Goal: Information Seeking & Learning: Compare options

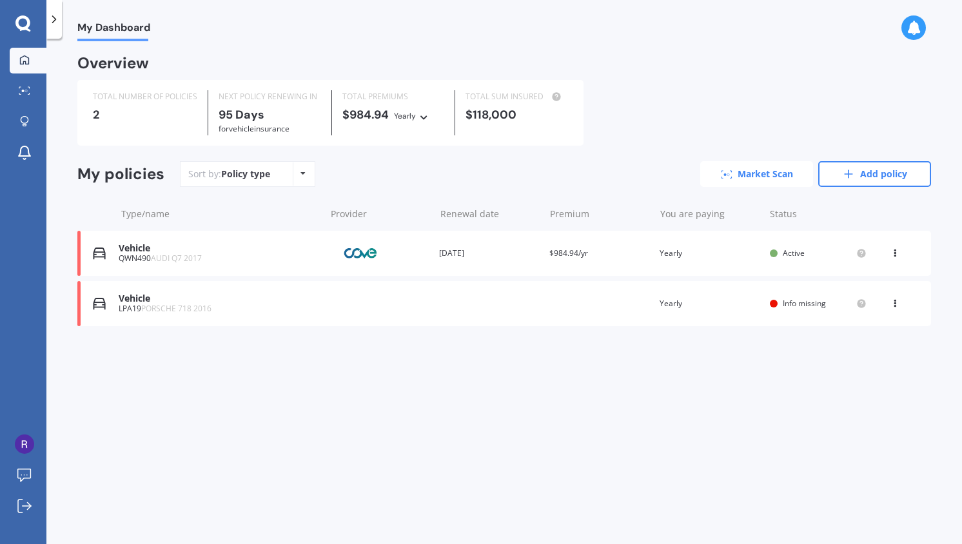
click at [786, 172] on link "Market Scan" at bounding box center [756, 174] width 113 height 26
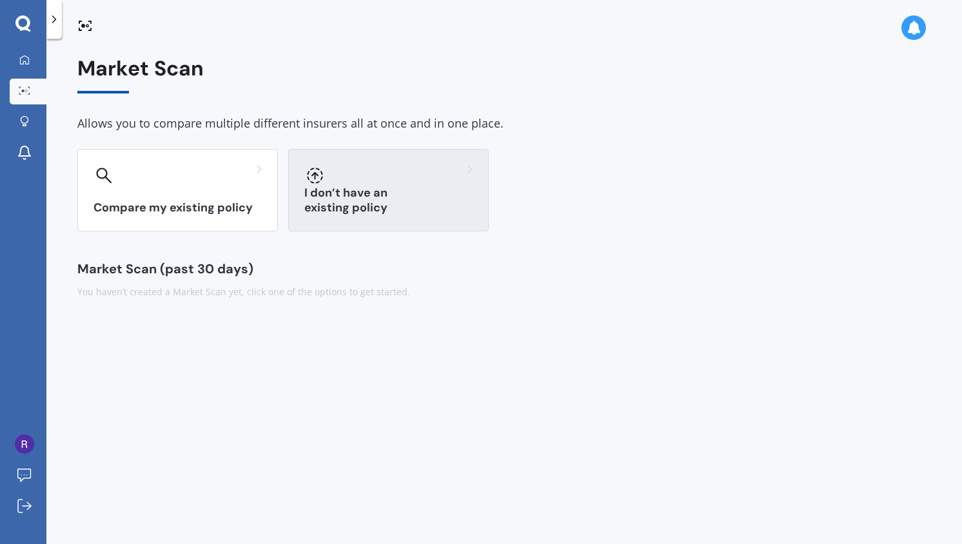
click at [375, 202] on h3 "I don’t have an existing policy" at bounding box center [388, 201] width 168 height 30
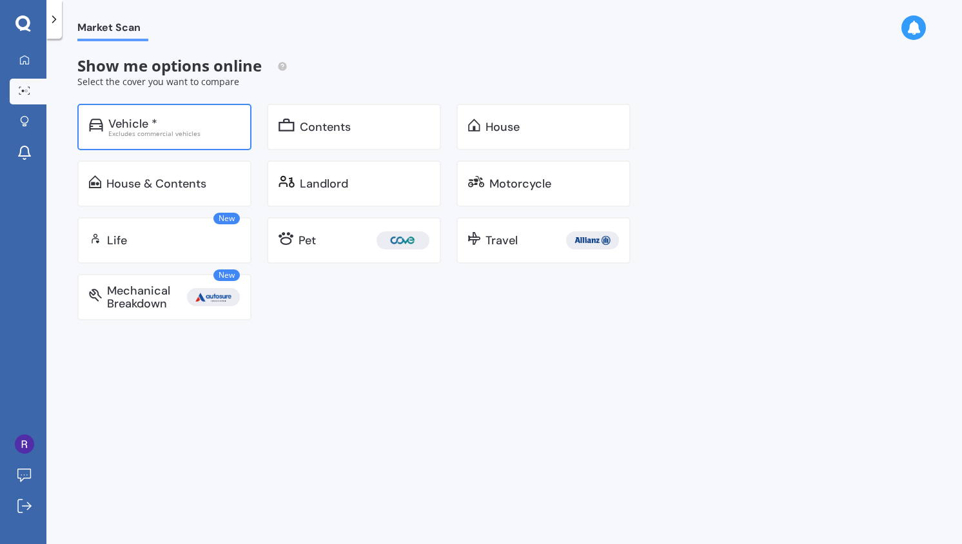
click at [226, 137] on div "Vehicle * Excludes commercial vehicles" at bounding box center [164, 127] width 174 height 46
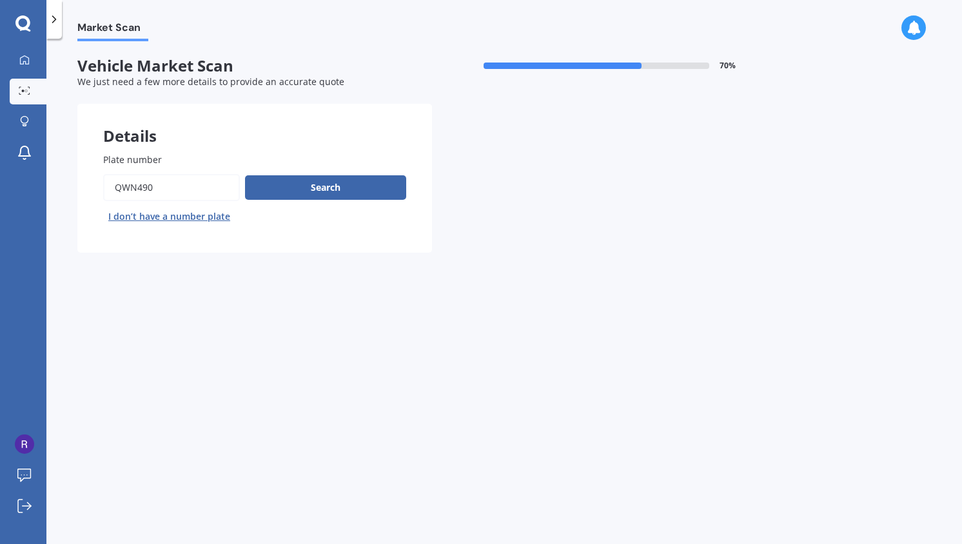
click at [172, 177] on input "Plate number" at bounding box center [171, 187] width 137 height 27
type input "aba249"
click at [290, 191] on button "Search" at bounding box center [325, 187] width 161 height 24
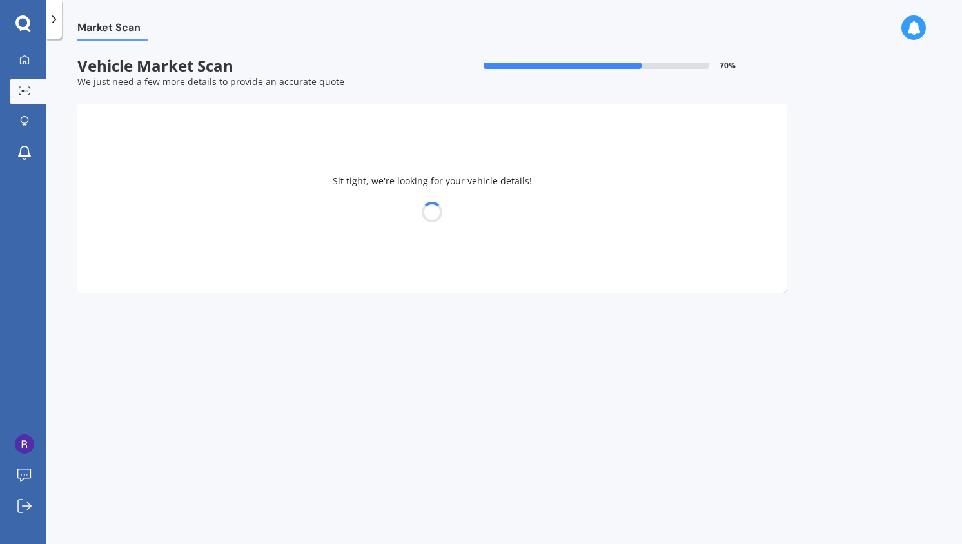
select select "15"
select select "02"
select select "1993"
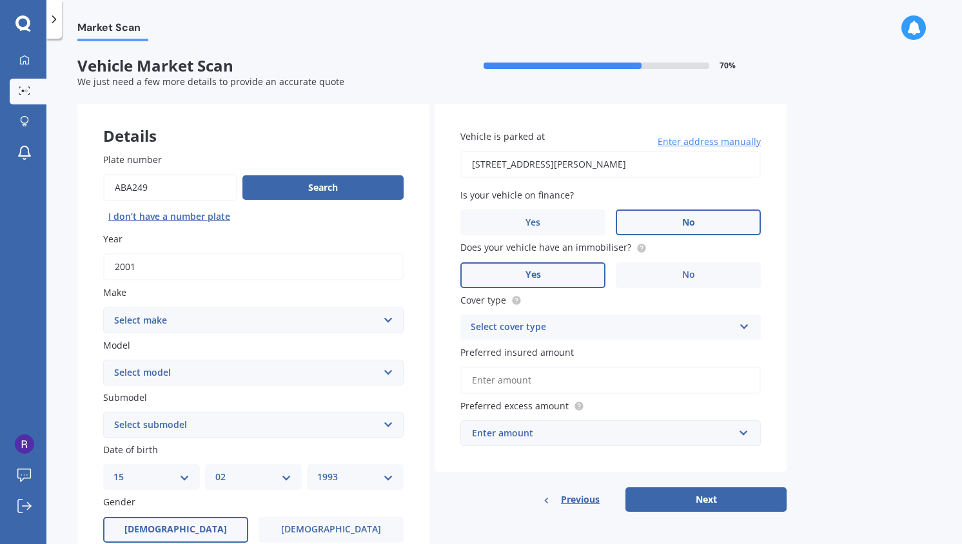
select select "BMW"
select select "Z3"
select select "2.8 I"
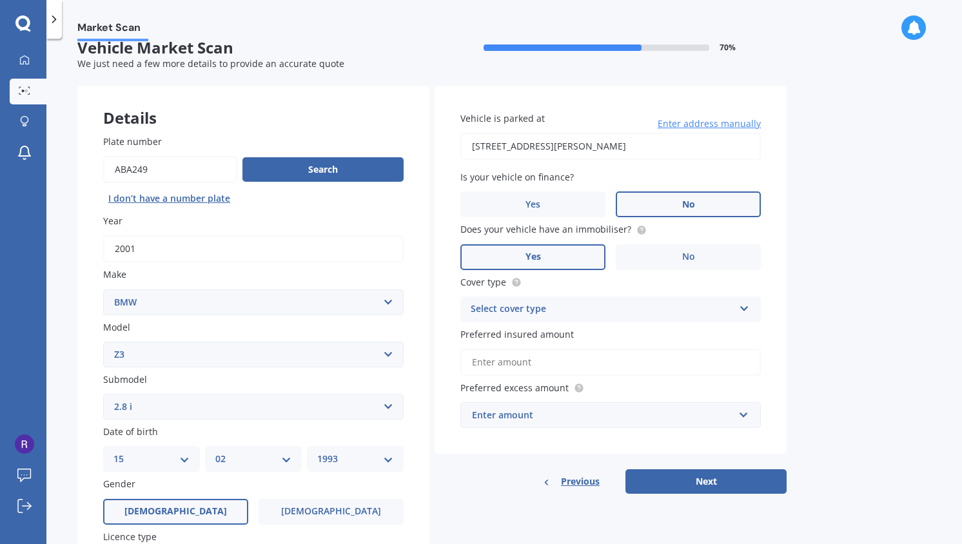
scroll to position [12, 0]
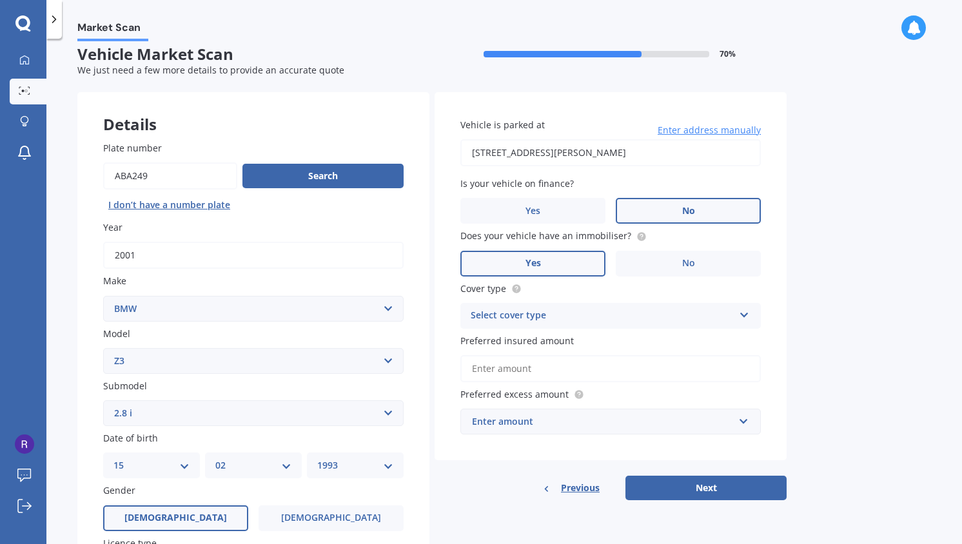
click at [662, 308] on div "Select cover type" at bounding box center [602, 315] width 263 height 15
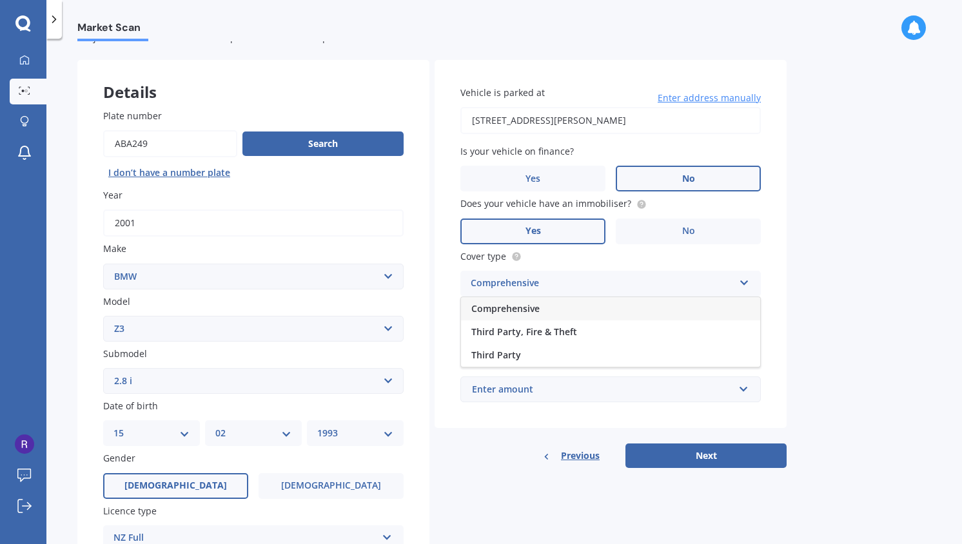
scroll to position [48, 0]
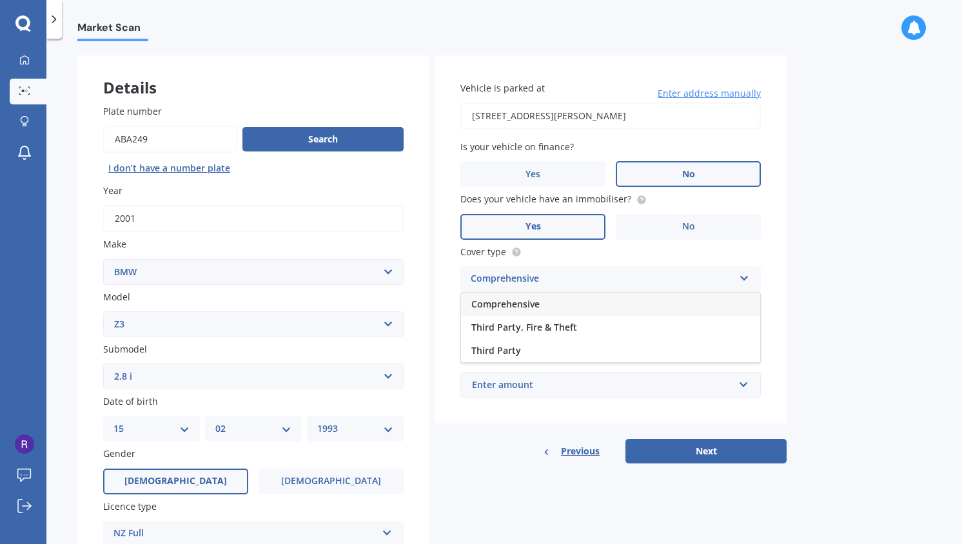
click at [631, 307] on div "Comprehensive" at bounding box center [610, 304] width 299 height 23
click at [646, 341] on input "Preferred insured amount" at bounding box center [610, 331] width 300 height 27
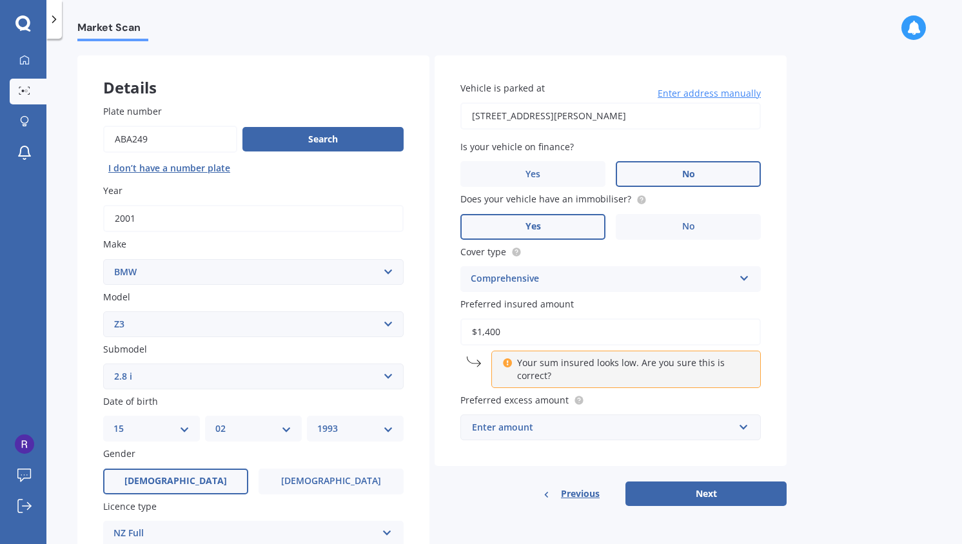
type input "$14,000"
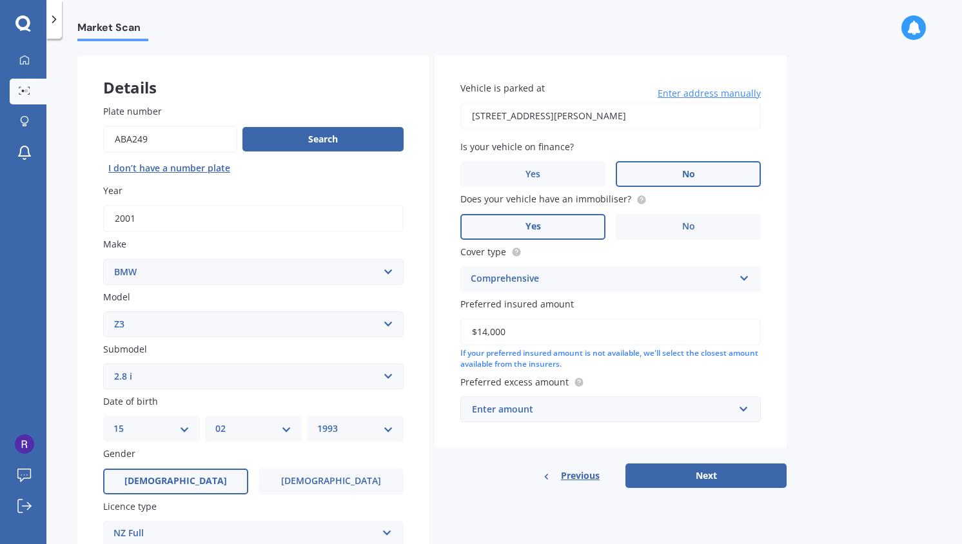
click at [809, 366] on div "Market Scan Vehicle Market Scan 70 % We just need a few more details to provide…" at bounding box center [503, 293] width 915 height 505
click at [732, 402] on div "Enter amount" at bounding box center [603, 409] width 262 height 14
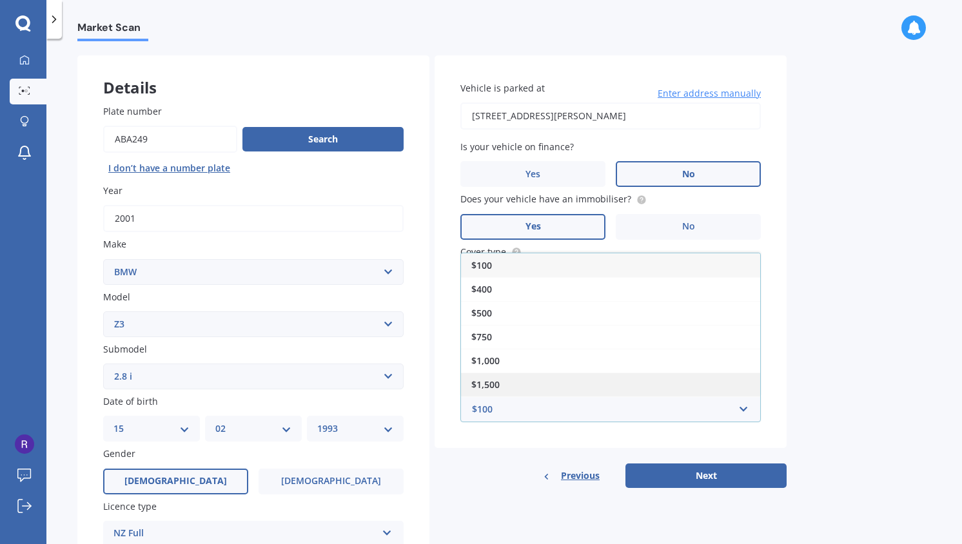
click at [714, 378] on div "$1,500" at bounding box center [610, 385] width 299 height 24
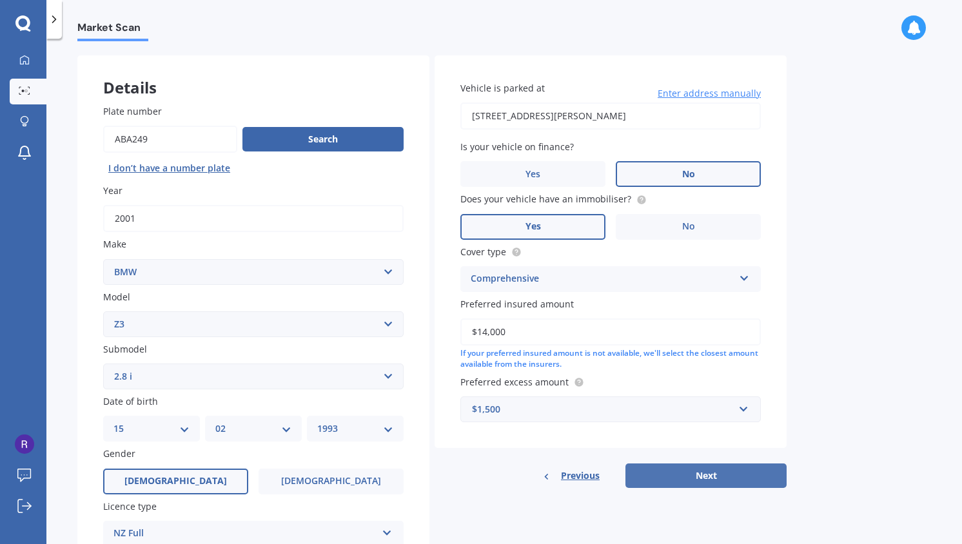
click at [717, 469] on button "Next" at bounding box center [705, 476] width 161 height 24
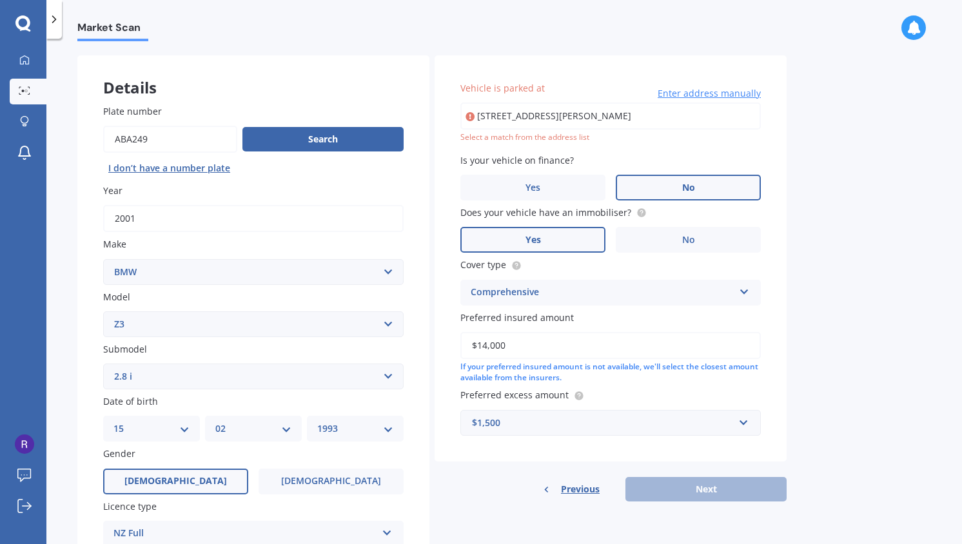
type input "18 Wallace Crescent, Prebbleton 7604"
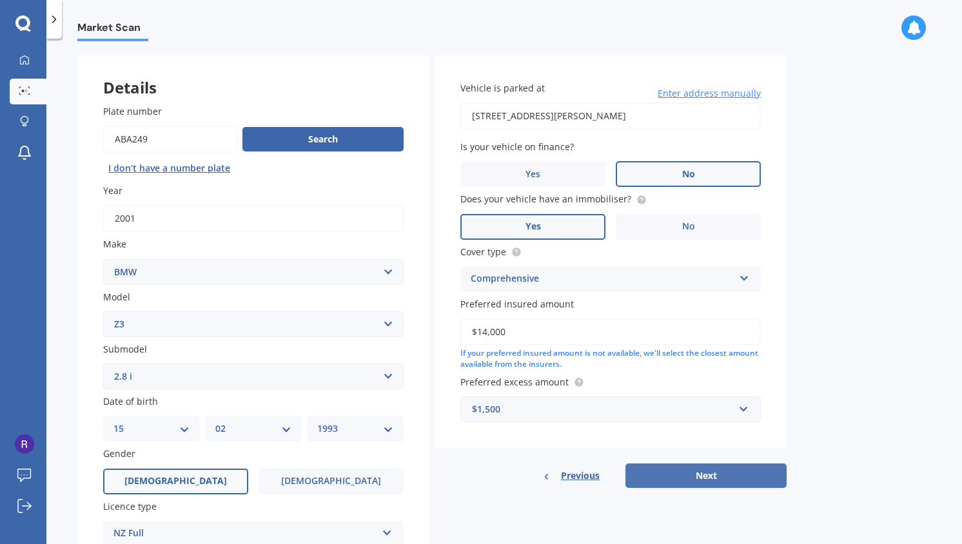
click at [702, 471] on button "Next" at bounding box center [705, 476] width 161 height 24
select select "15"
select select "02"
select select "1993"
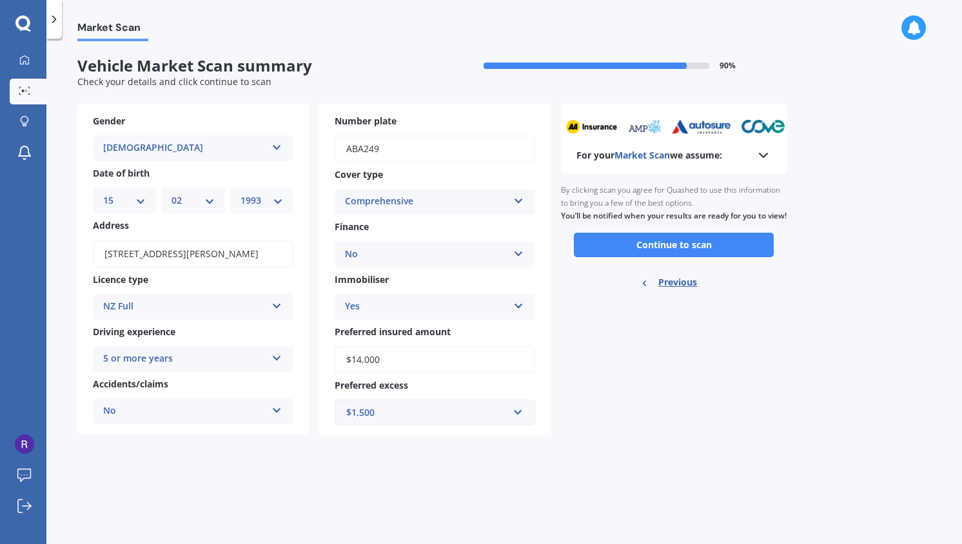
scroll to position [0, 0]
click at [654, 257] on button "Continue to scan" at bounding box center [674, 245] width 200 height 24
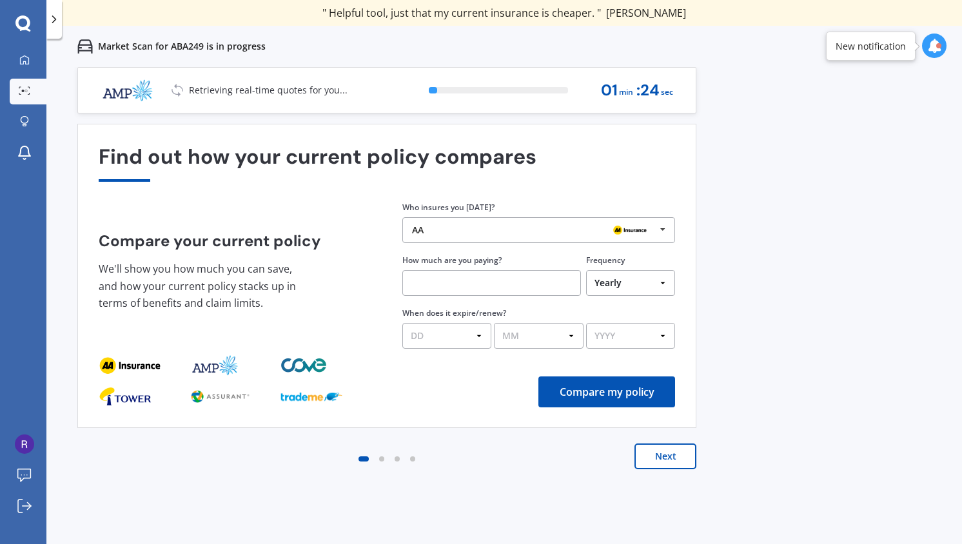
click at [649, 454] on button "Next" at bounding box center [665, 457] width 62 height 26
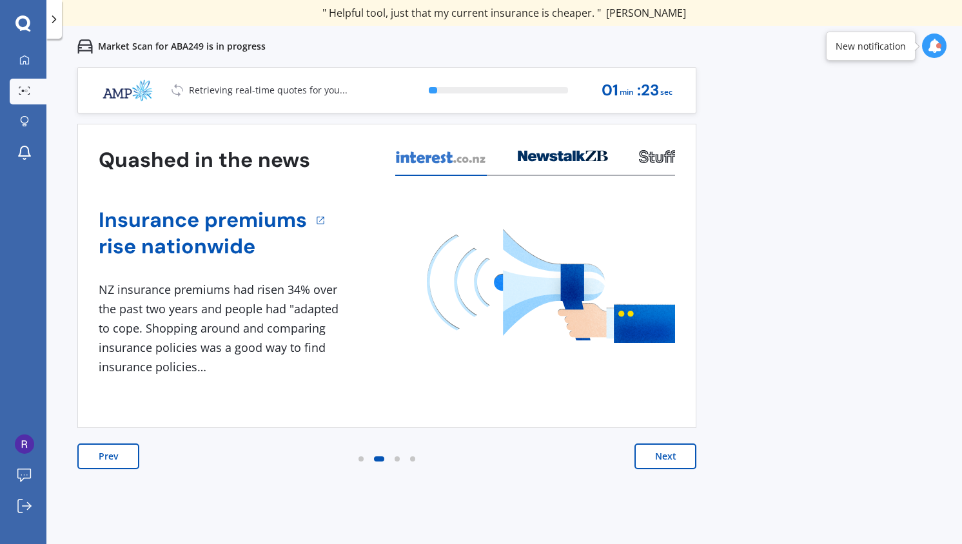
click at [649, 454] on button "Next" at bounding box center [665, 457] width 62 height 26
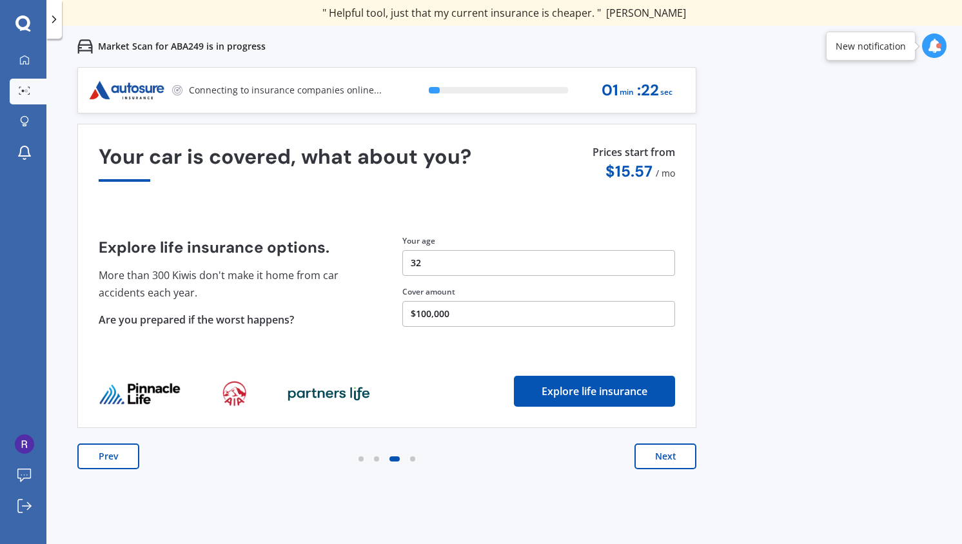
click at [649, 454] on button "Next" at bounding box center [665, 457] width 62 height 26
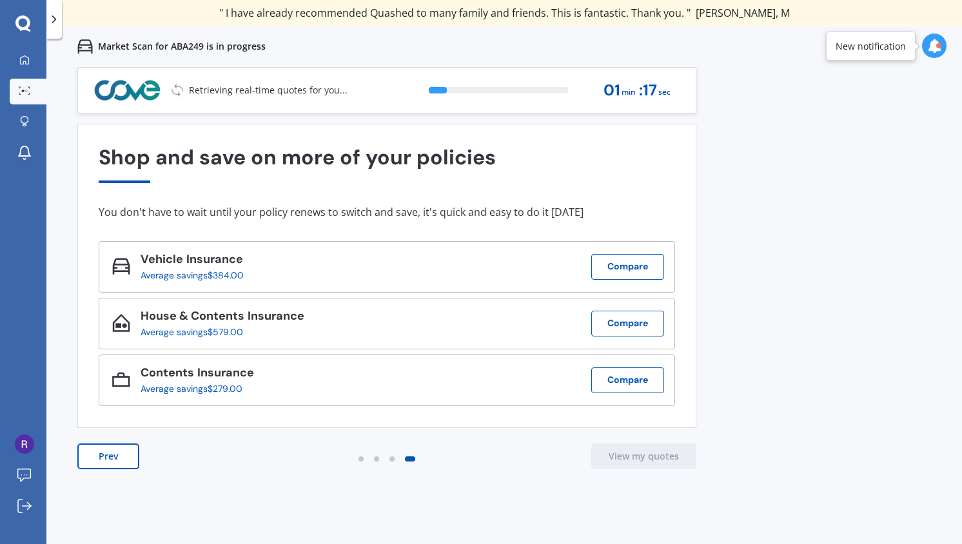
click at [99, 458] on button "Prev" at bounding box center [108, 457] width 62 height 26
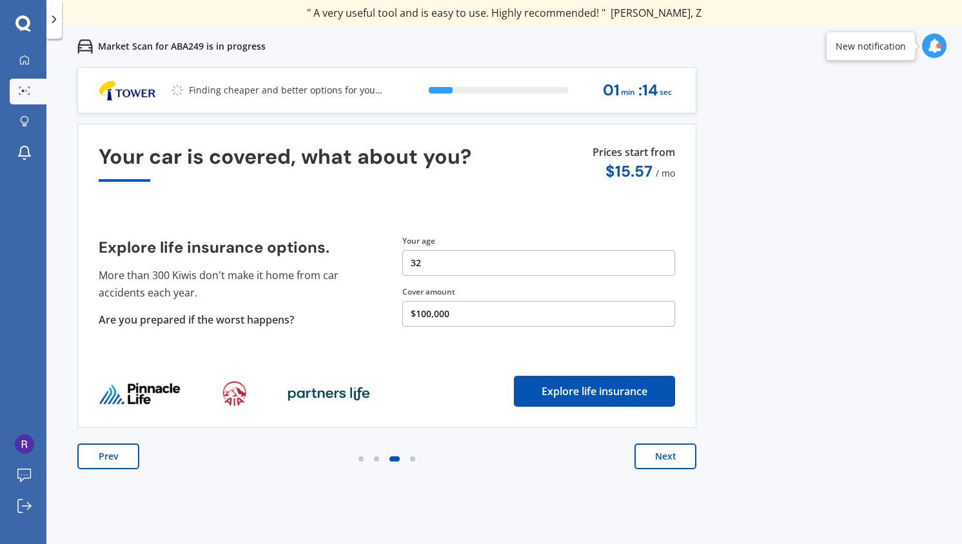
click at [99, 458] on button "Prev" at bounding box center [108, 457] width 62 height 26
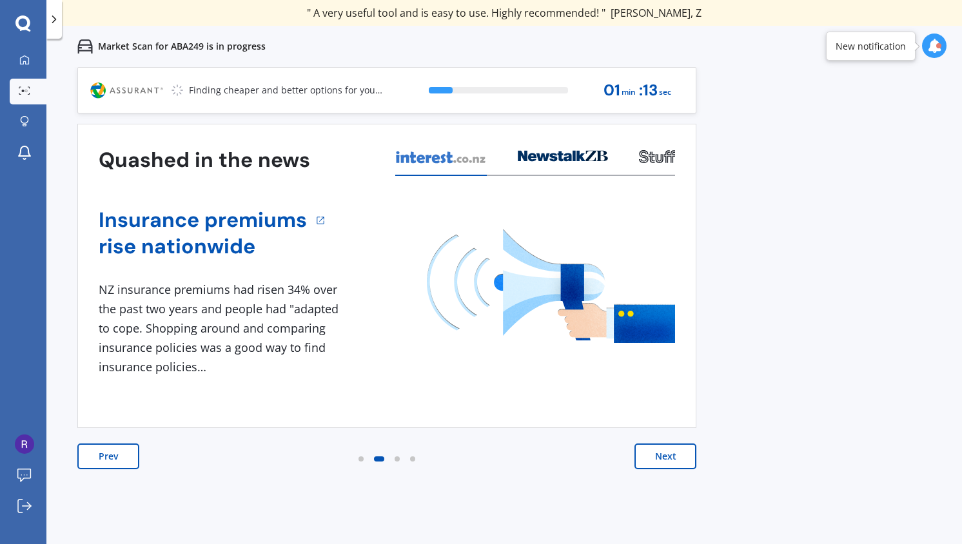
click at [656, 438] on div "Find out how your current policy compares Compare your current policy We'll sho…" at bounding box center [386, 309] width 619 height 371
click at [658, 447] on button "Next" at bounding box center [665, 457] width 62 height 26
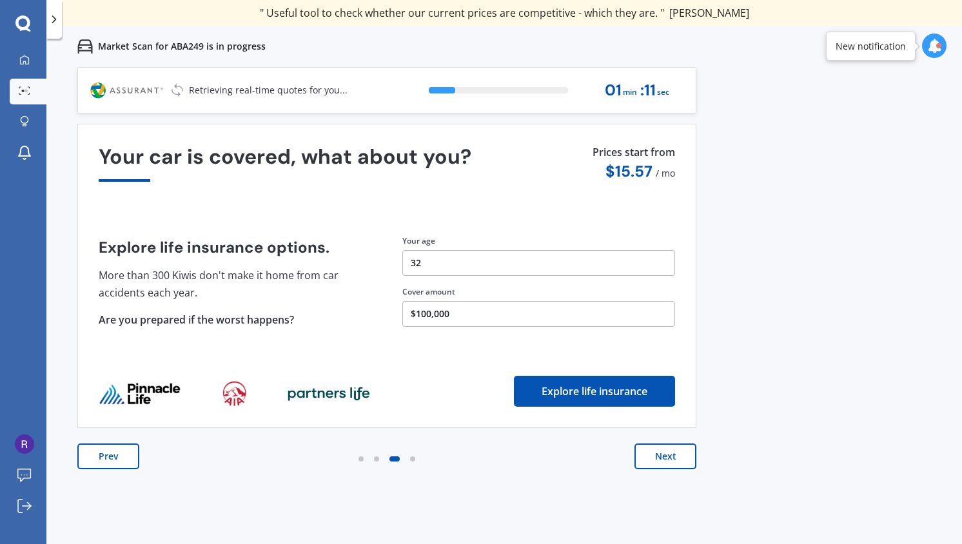
click at [658, 447] on button "Next" at bounding box center [665, 457] width 62 height 26
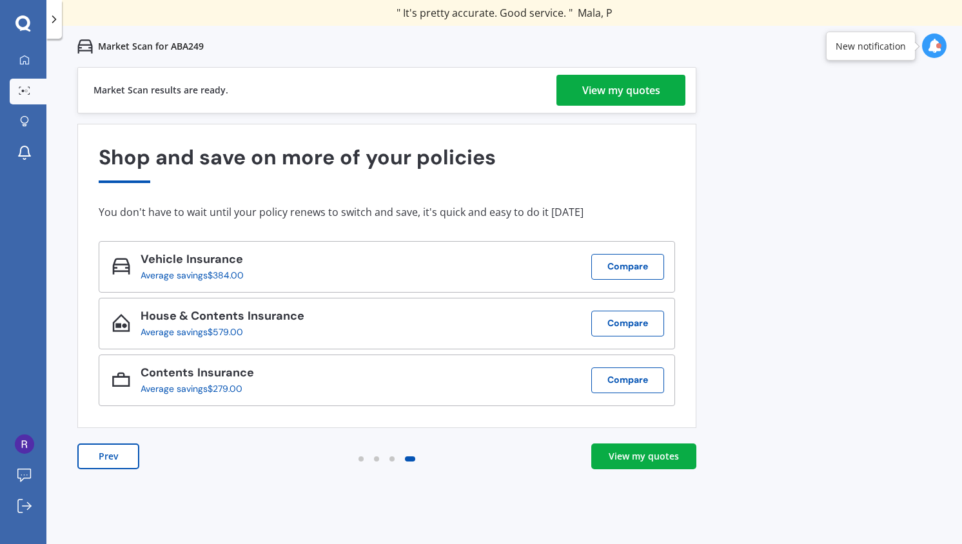
click at [628, 451] on div "View my quotes" at bounding box center [644, 456] width 70 height 13
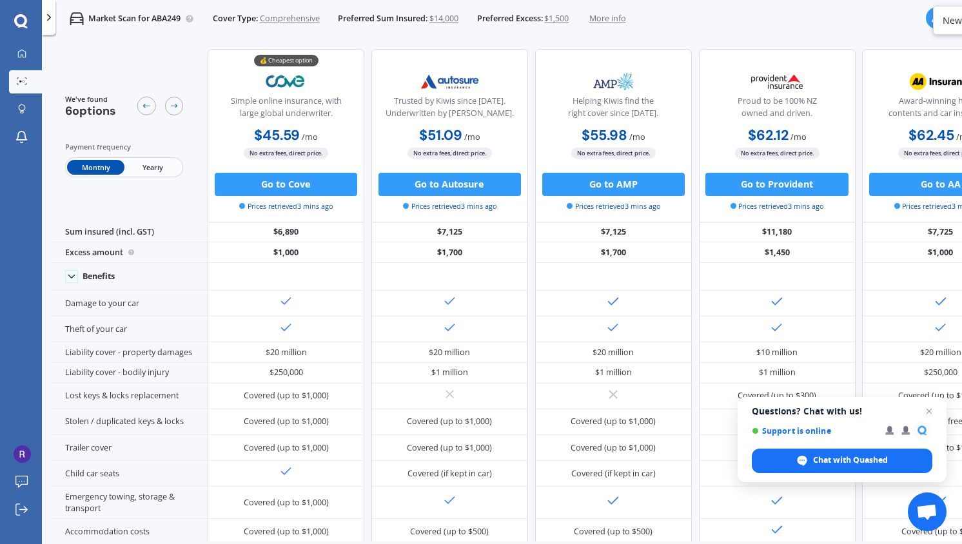
click at [275, 26] on div "Market Scan for ABA249 Cover Type: Comprehensive Preferred Sum Insured: $14,000…" at bounding box center [340, 18] width 570 height 37
click at [275, 22] on span "Comprehensive" at bounding box center [290, 19] width 60 height 12
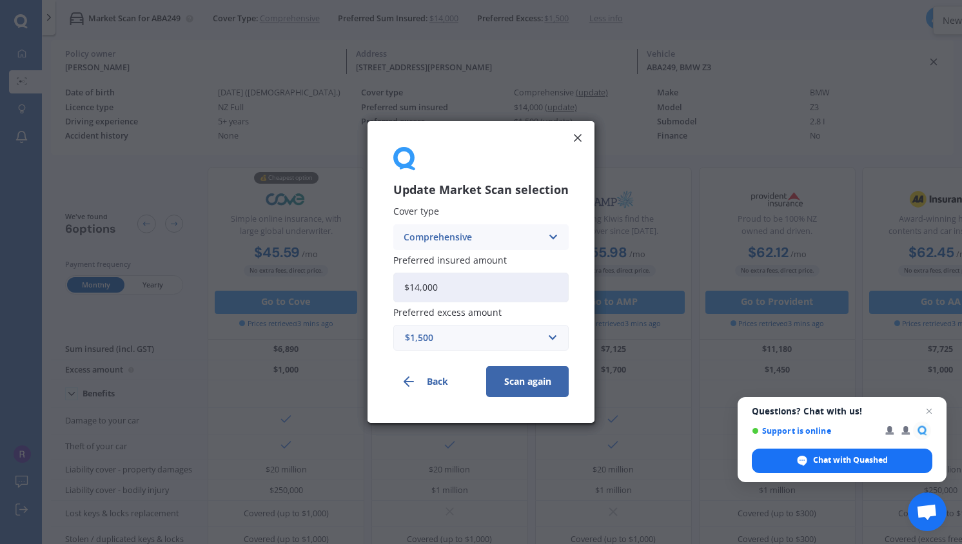
click at [449, 239] on div "Comprehensive" at bounding box center [473, 237] width 138 height 14
click at [452, 304] on span "Third Party" at bounding box center [429, 308] width 50 height 9
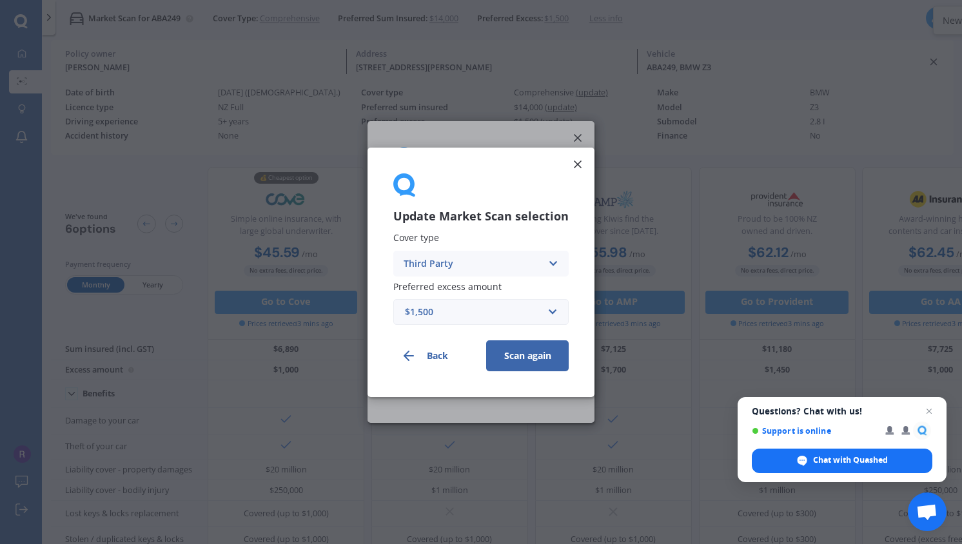
click at [512, 353] on button "Scan again" at bounding box center [527, 355] width 83 height 31
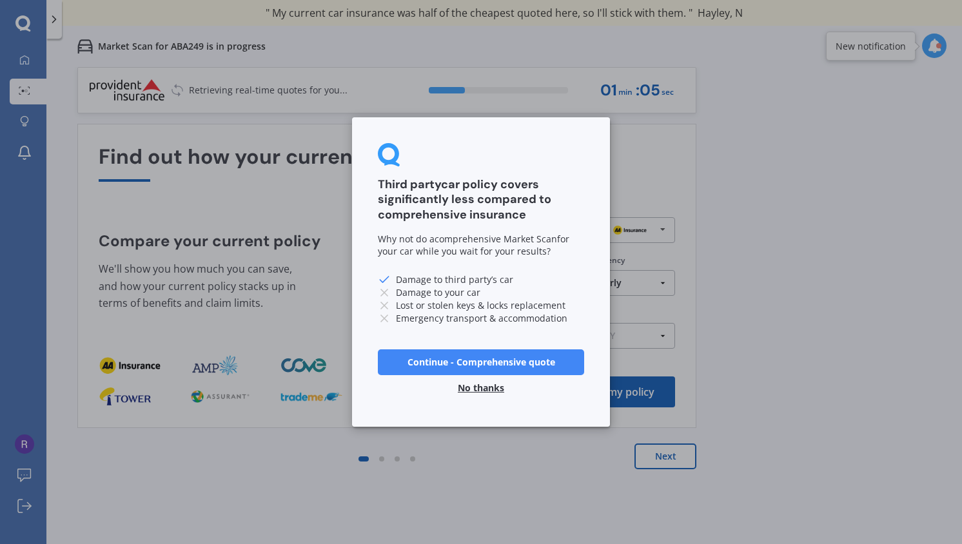
click at [493, 387] on button "No thanks" at bounding box center [481, 388] width 62 height 26
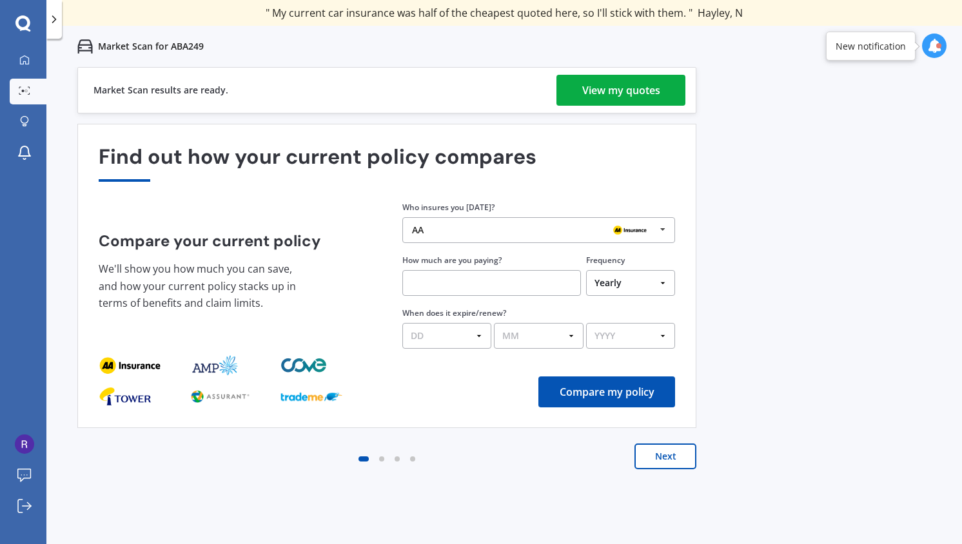
click at [665, 454] on button "Next" at bounding box center [665, 457] width 62 height 26
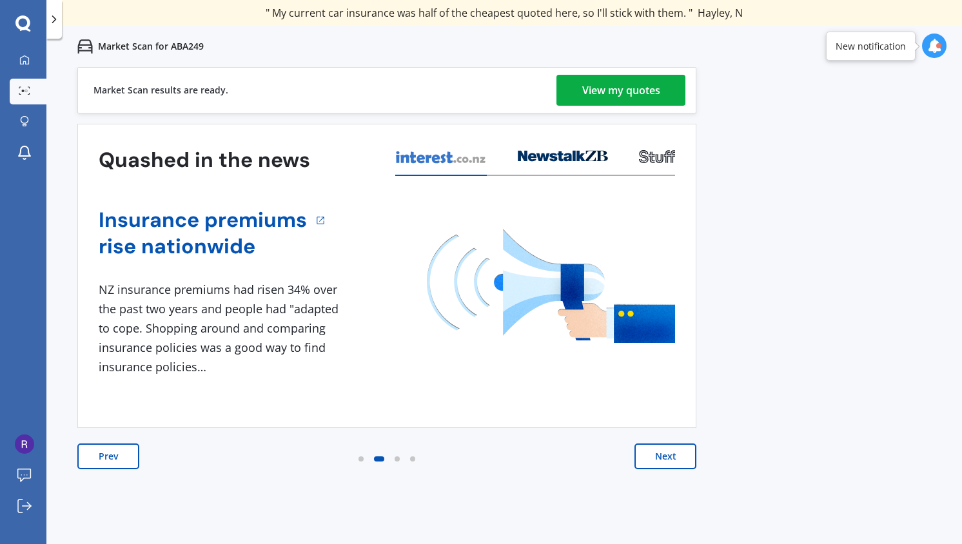
click at [665, 454] on button "Next" at bounding box center [665, 457] width 62 height 26
click at [628, 79] on div "View my quotes" at bounding box center [621, 90] width 78 height 31
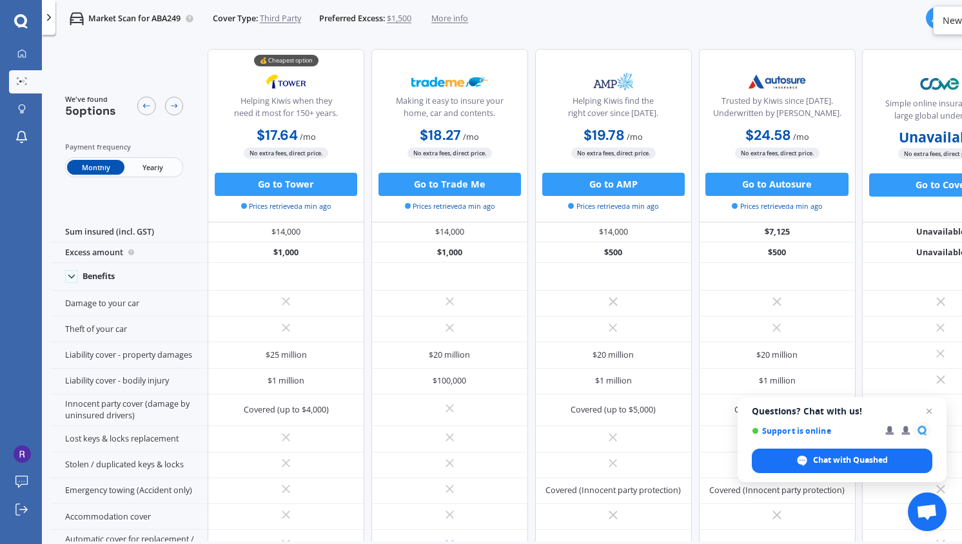
click at [284, 18] on span "Third Party" at bounding box center [280, 19] width 41 height 12
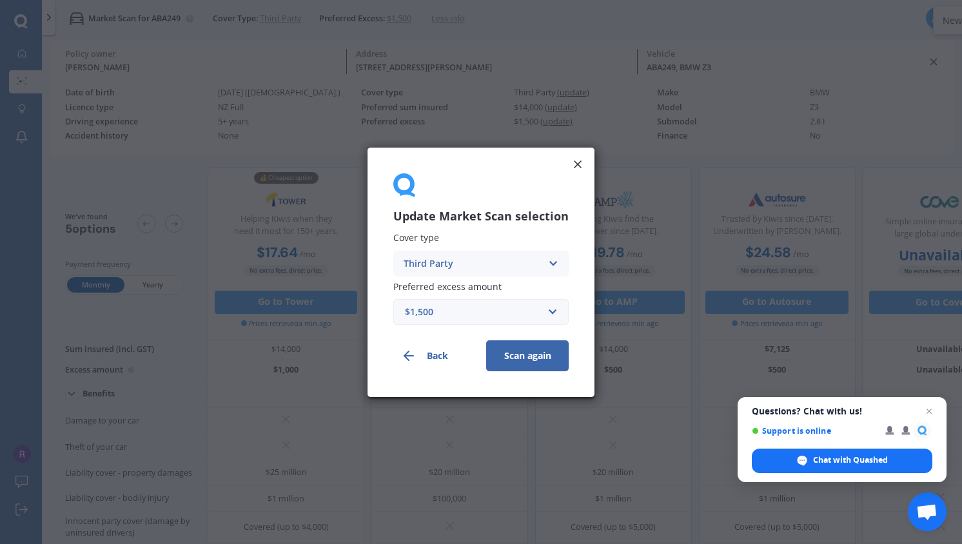
click at [449, 259] on div "Third Party" at bounding box center [473, 263] width 138 height 14
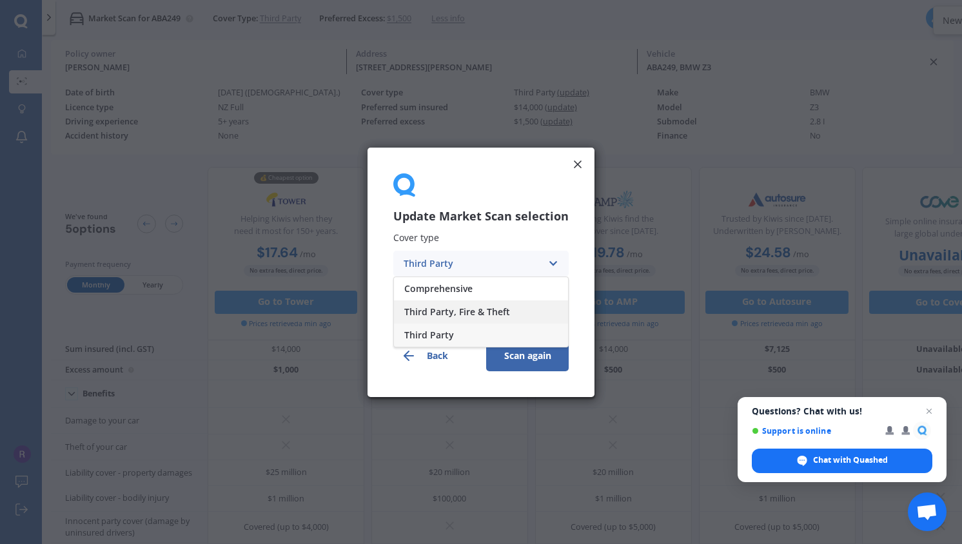
click at [465, 304] on div "Third Party, Fire & Theft" at bounding box center [481, 311] width 174 height 23
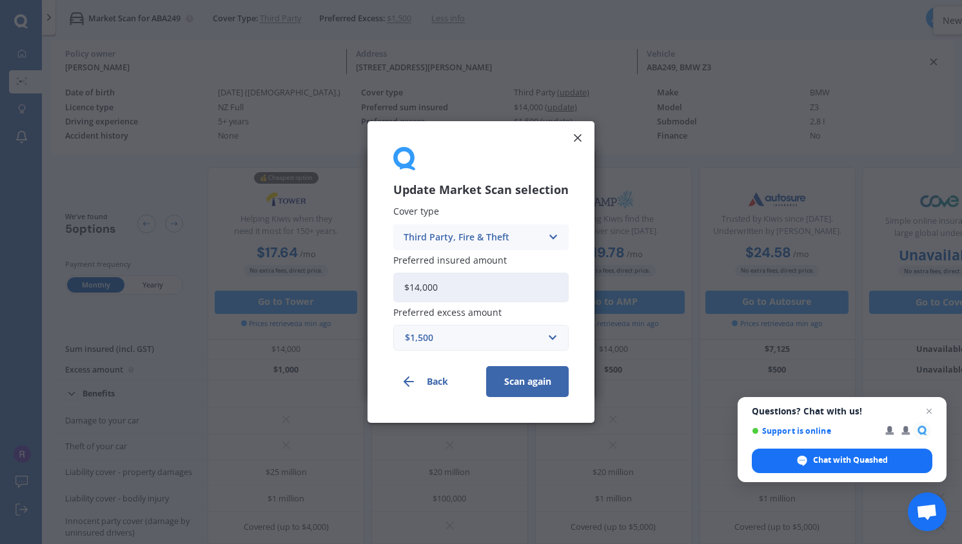
click at [440, 285] on input "$14,000" at bounding box center [480, 288] width 175 height 30
click at [518, 375] on button "Scan again" at bounding box center [527, 381] width 83 height 31
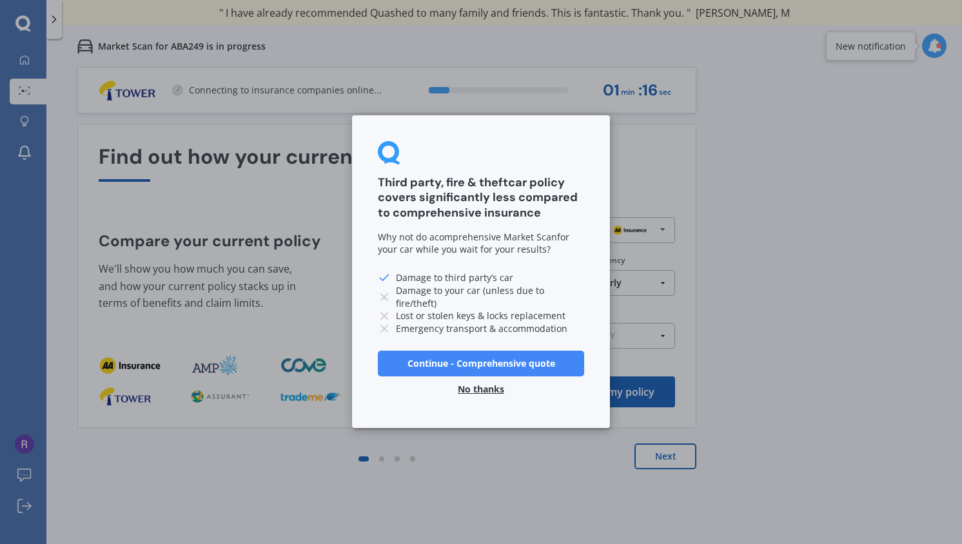
click at [480, 387] on button "No thanks" at bounding box center [481, 390] width 62 height 26
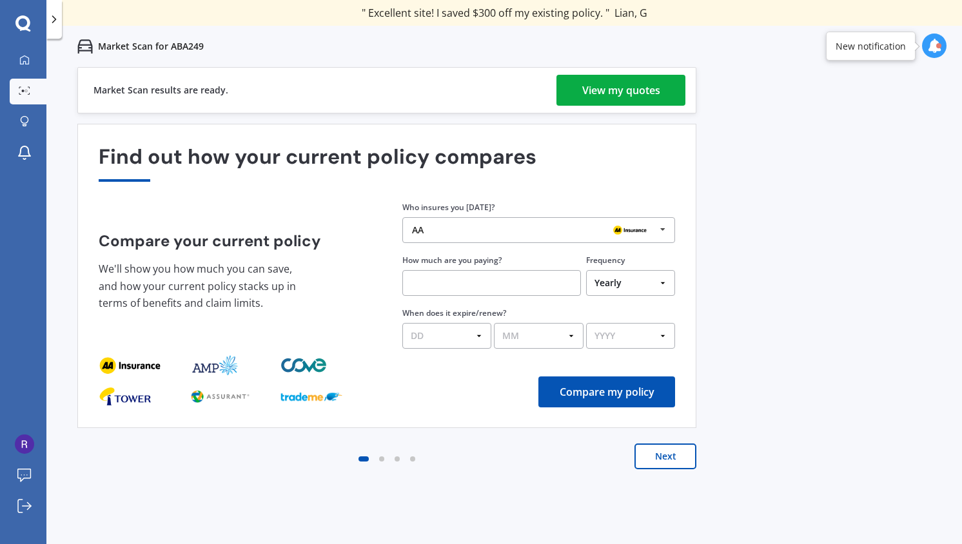
click at [629, 90] on div "View my quotes" at bounding box center [621, 90] width 78 height 31
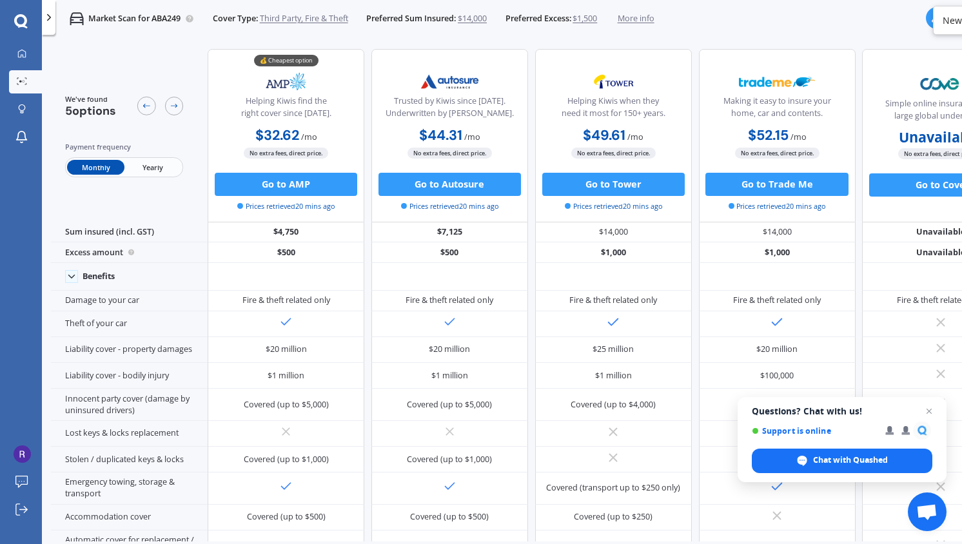
click at [302, 15] on span "Third Party, Fire & Theft" at bounding box center [304, 19] width 88 height 12
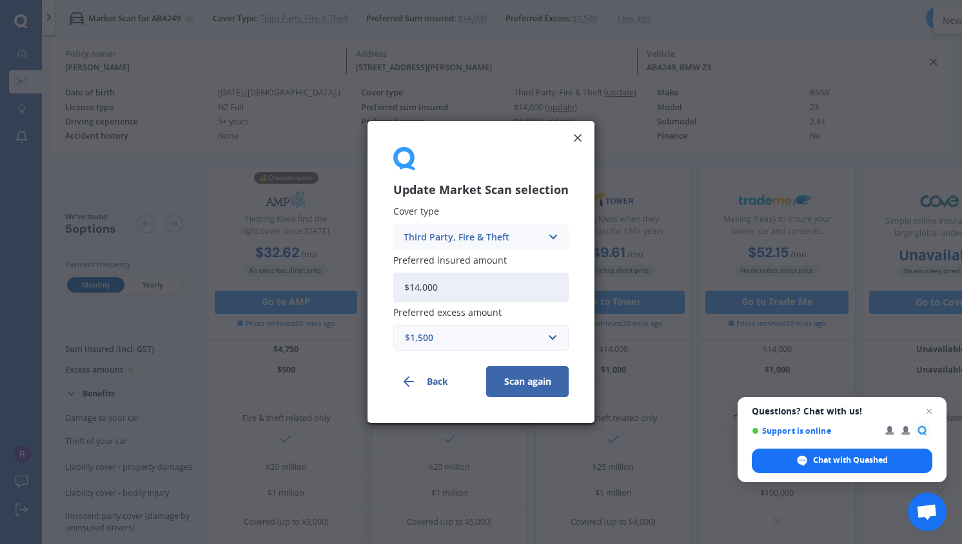
click at [467, 235] on div "Third Party, Fire & Theft" at bounding box center [473, 237] width 138 height 14
click at [474, 304] on div "Third Party" at bounding box center [481, 308] width 174 height 23
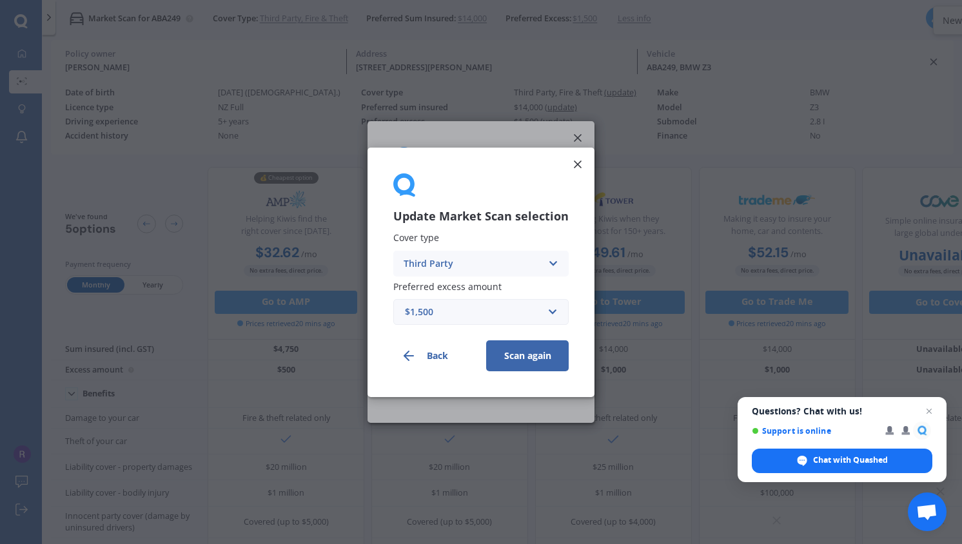
click at [512, 344] on button "Scan again" at bounding box center [527, 355] width 83 height 31
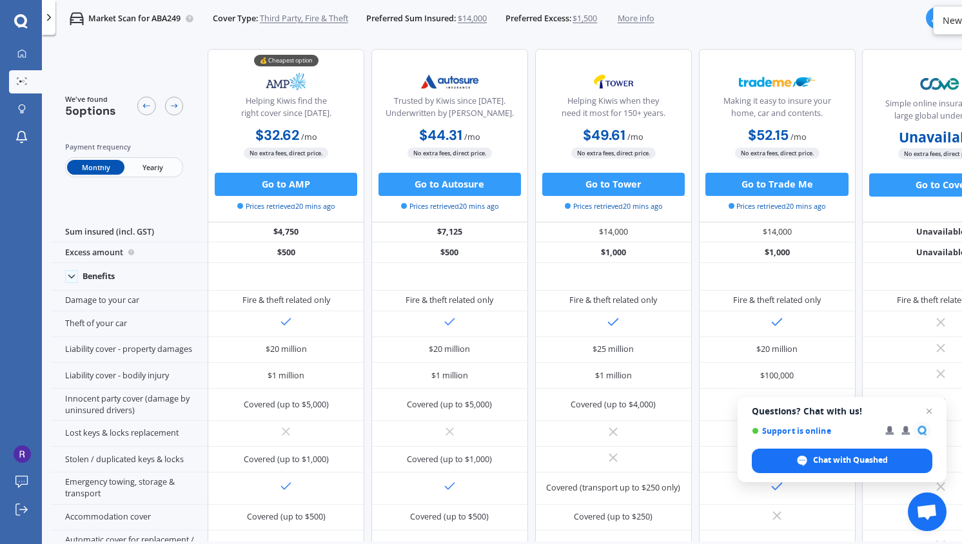
click at [324, 19] on span "Third Party, Fire & Theft" at bounding box center [304, 19] width 88 height 12
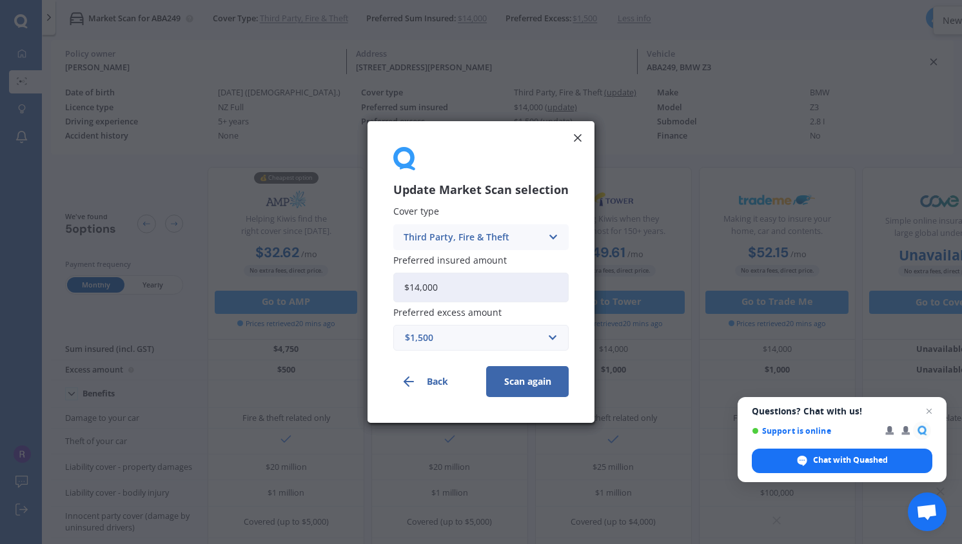
click at [465, 229] on div "Third Party, Fire & Theft Comprehensive Third Party, Fire & Theft Third Party" at bounding box center [480, 237] width 175 height 26
drag, startPoint x: 466, startPoint y: 251, endPoint x: 458, endPoint y: 306, distance: 55.4
click at [458, 306] on div "Comprehensive Third Party, Fire & Theft Third Party" at bounding box center [480, 285] width 175 height 71
click at [458, 306] on span "Preferred excess amount" at bounding box center [447, 312] width 108 height 12
click at [469, 233] on div "Third Party, Fire & Theft" at bounding box center [473, 237] width 138 height 14
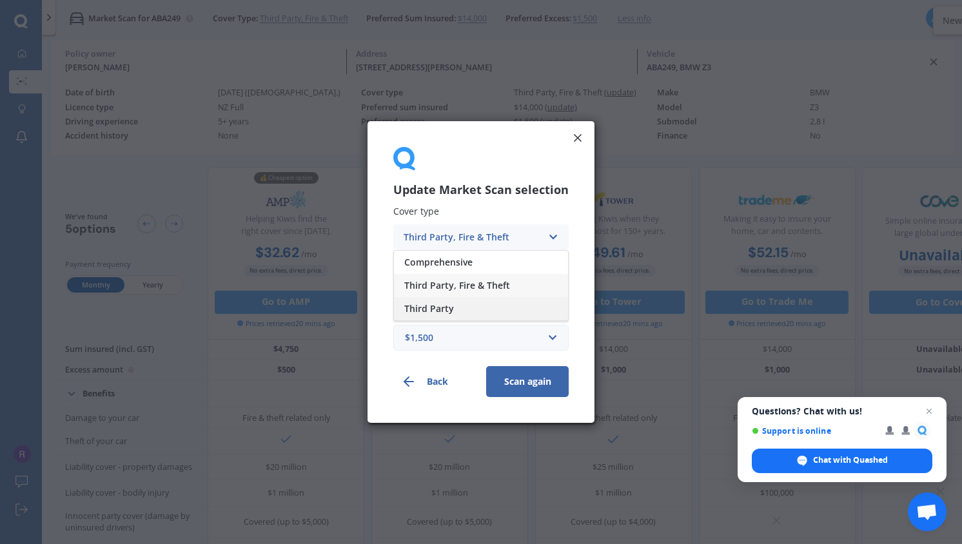
click at [464, 309] on div "Third Party" at bounding box center [481, 308] width 174 height 23
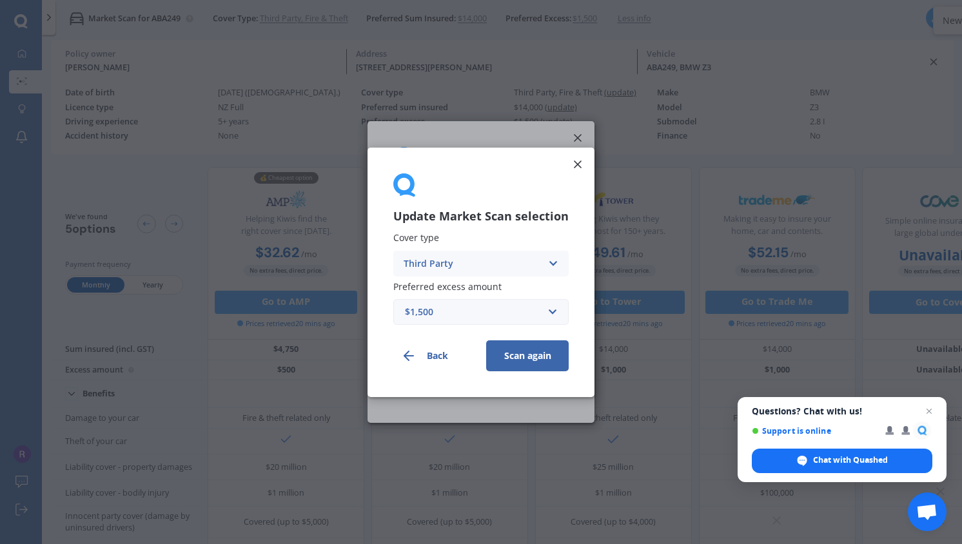
click at [506, 357] on button "Scan again" at bounding box center [527, 355] width 83 height 31
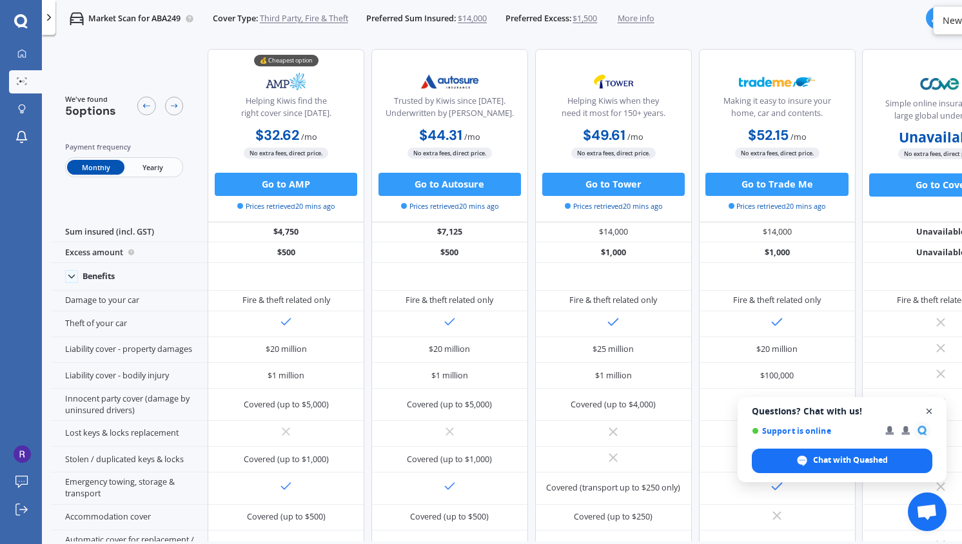
click at [930, 412] on span "Open chat" at bounding box center [929, 412] width 16 height 16
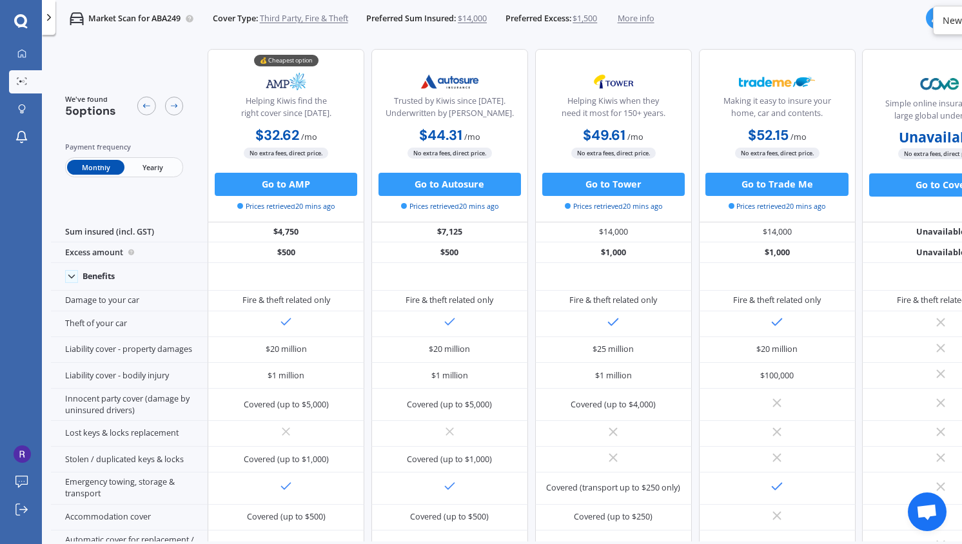
click at [303, 21] on span "Third Party, Fire & Theft" at bounding box center [304, 19] width 88 height 12
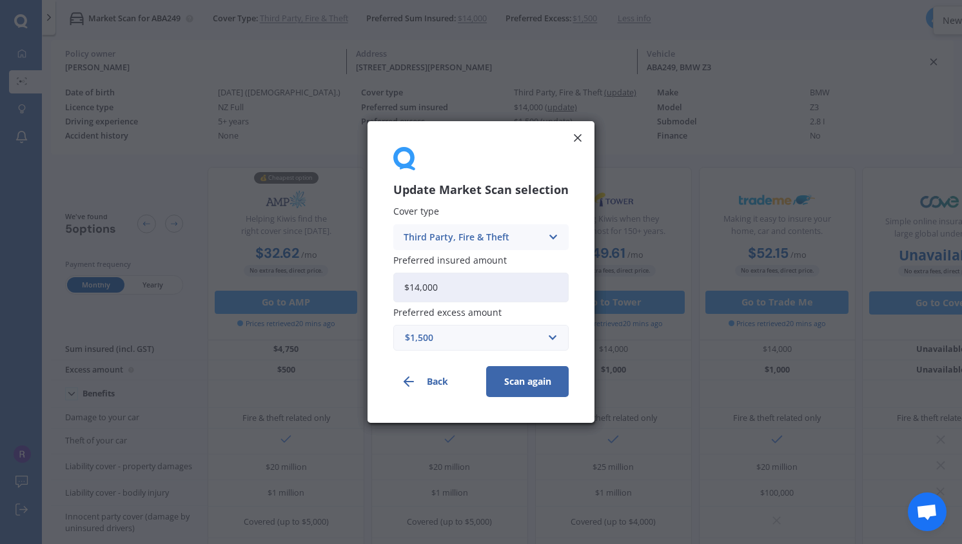
click at [445, 248] on div "Third Party, Fire & Theft Comprehensive Third Party, Fire & Theft Third Party" at bounding box center [480, 237] width 175 height 26
click at [457, 302] on div "Third Party" at bounding box center [481, 308] width 174 height 23
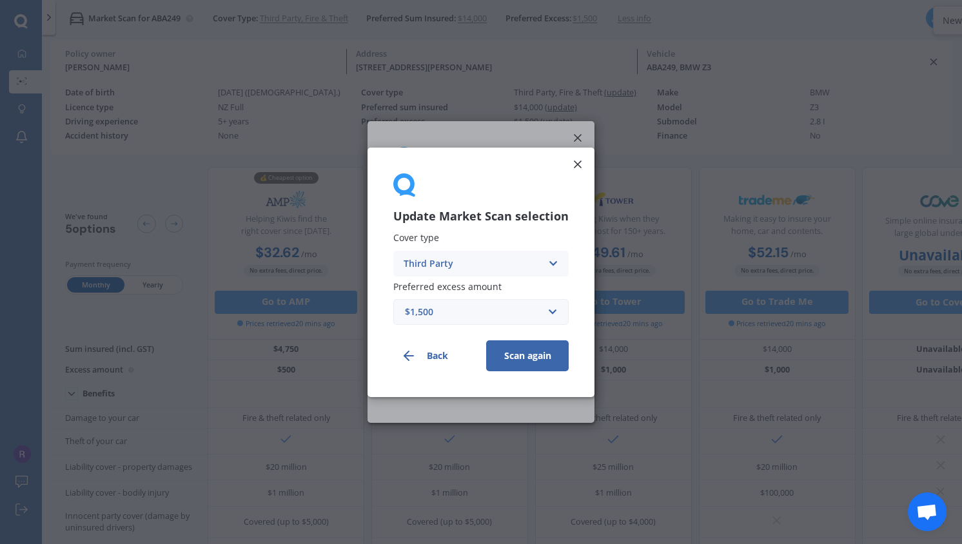
click at [511, 359] on button "Scan again" at bounding box center [527, 355] width 83 height 31
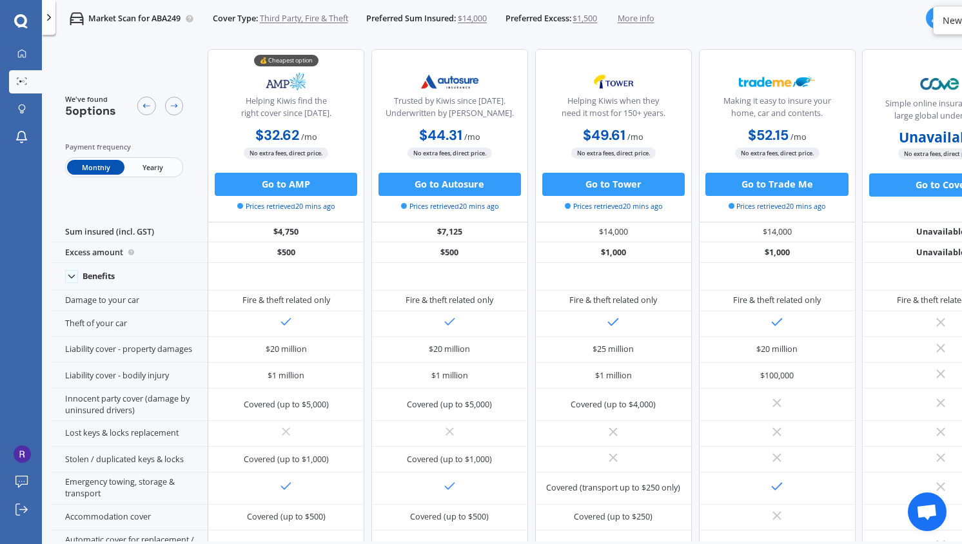
click at [845, 0] on div "Market Scan for ABA249 Cover Type: Third Party, Fire & Theft Preferred Sum Insu…" at bounding box center [502, 18] width 920 height 37
click at [50, 14] on icon at bounding box center [49, 18] width 12 height 12
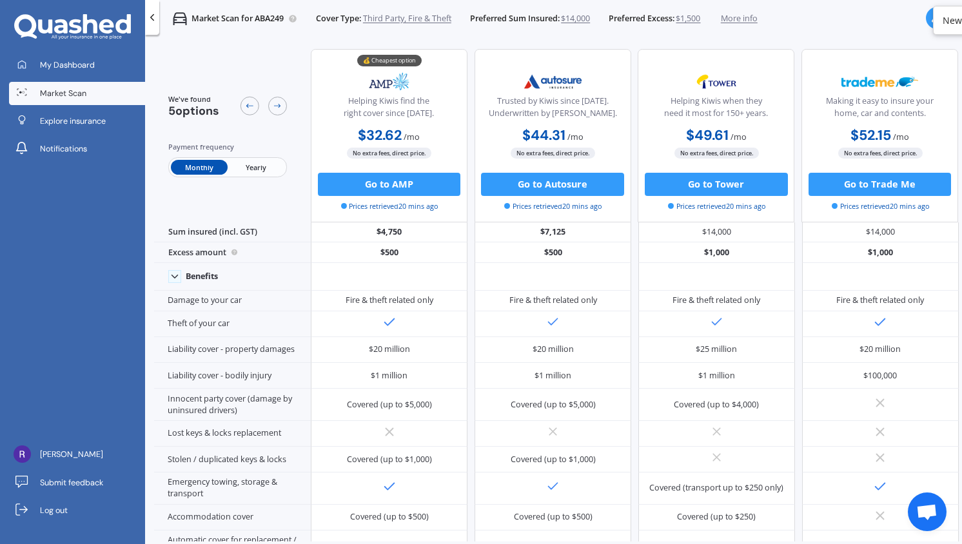
click at [422, 23] on span "Third Party, Fire & Theft" at bounding box center [407, 19] width 88 height 12
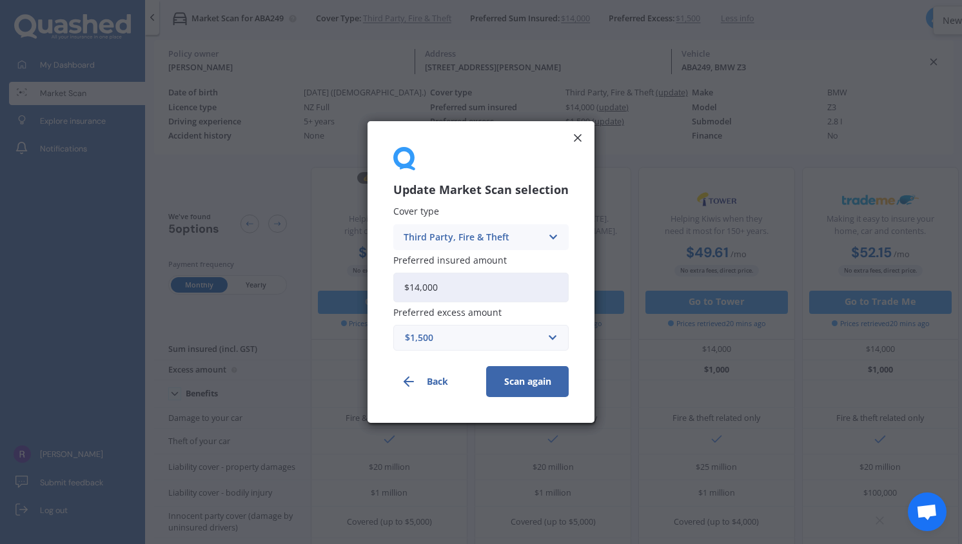
click at [465, 226] on div "Third Party, Fire & Theft Comprehensive Third Party, Fire & Theft Third Party" at bounding box center [480, 237] width 175 height 26
click at [462, 307] on div "Third Party" at bounding box center [481, 308] width 174 height 23
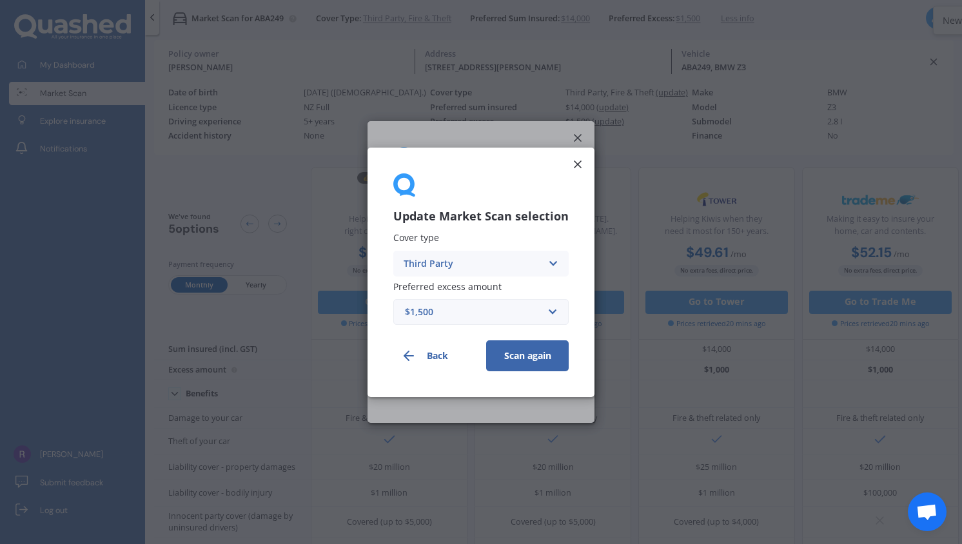
click at [530, 308] on div "$1,500" at bounding box center [473, 311] width 137 height 14
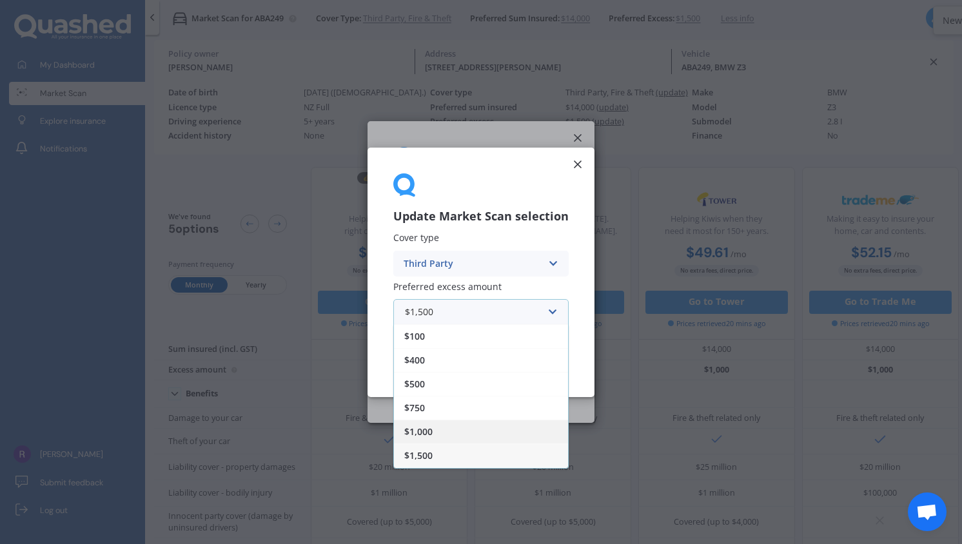
click at [451, 426] on div "$1,000" at bounding box center [481, 431] width 174 height 24
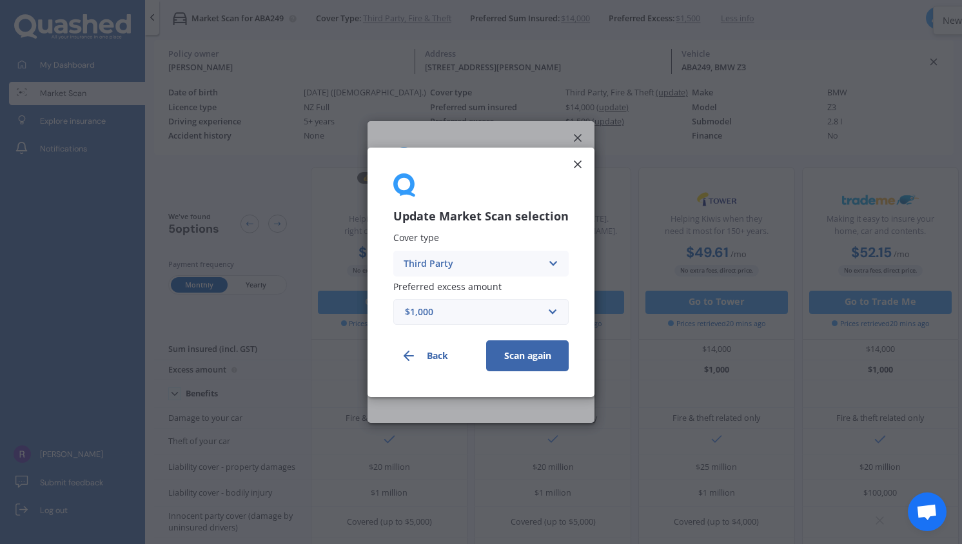
click at [522, 366] on button "Scan again" at bounding box center [527, 355] width 83 height 31
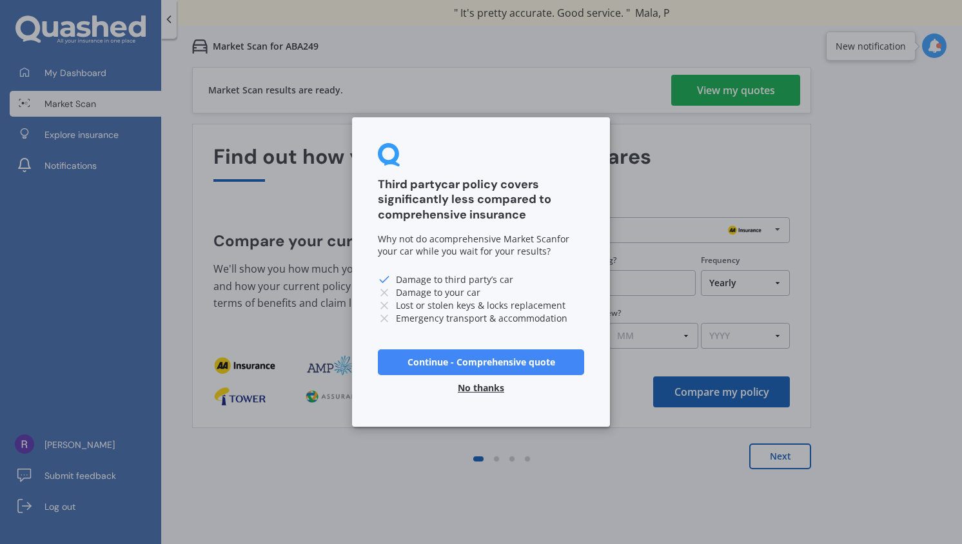
click at [490, 389] on button "No thanks" at bounding box center [481, 388] width 62 height 26
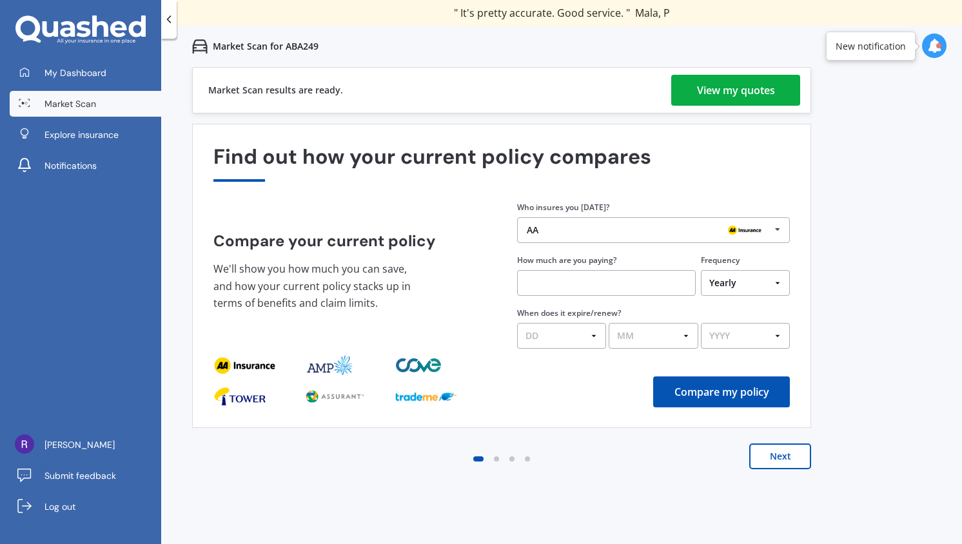
click at [747, 99] on div "View my quotes" at bounding box center [736, 90] width 78 height 31
